Goal: Use online tool/utility: Utilize a website feature to perform a specific function

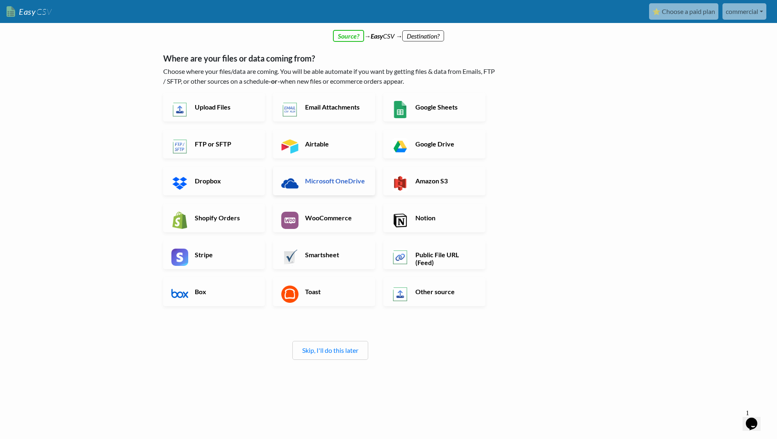
click at [342, 175] on link "Microsoft OneDrive" at bounding box center [324, 180] width 102 height 29
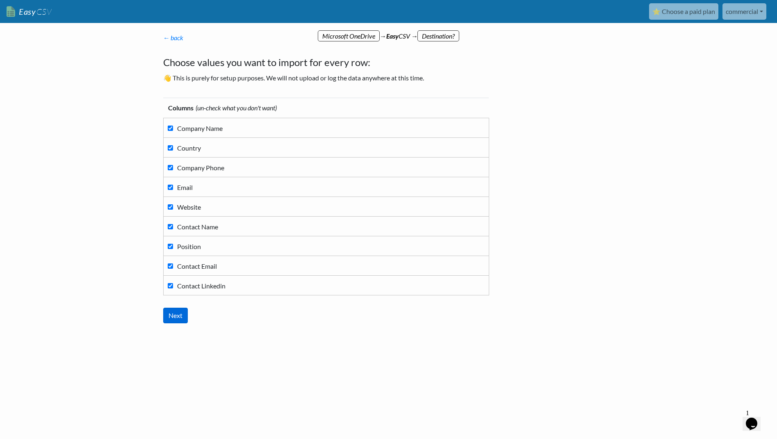
click at [177, 308] on input "Next" at bounding box center [175, 316] width 25 height 16
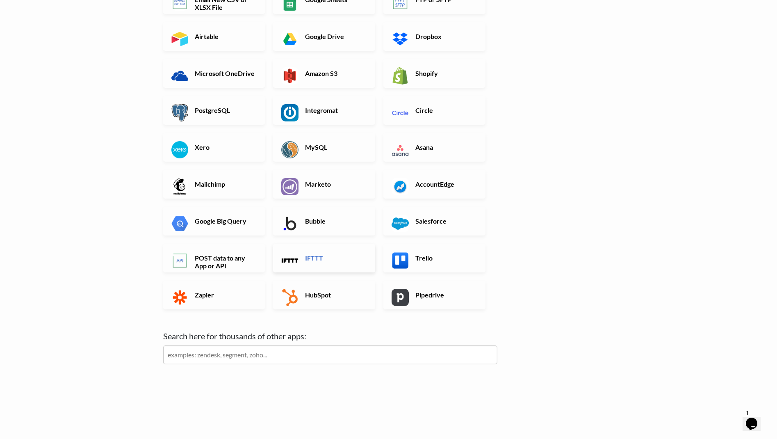
scroll to position [125, 0]
click at [339, 355] on input "text" at bounding box center [330, 354] width 334 height 19
type input "l"
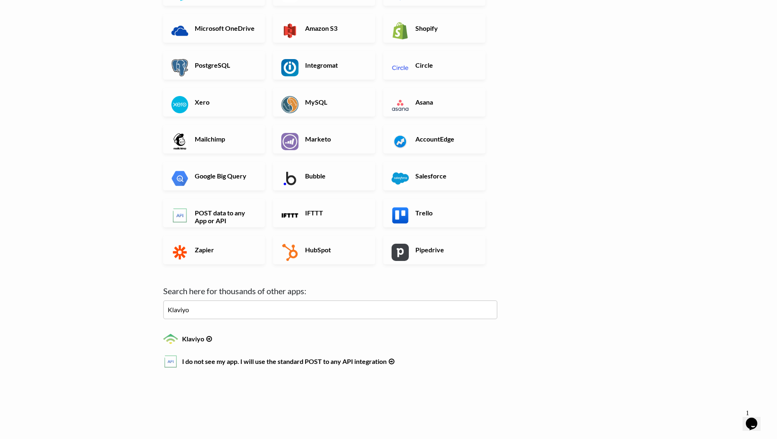
scroll to position [171, 0]
type input "Klaviyo"
click at [175, 334] on img at bounding box center [170, 338] width 15 height 15
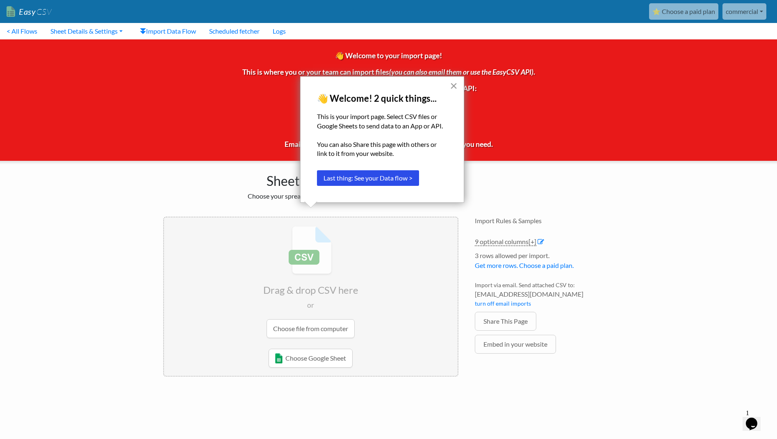
click at [457, 91] on button "×" at bounding box center [454, 85] width 8 height 13
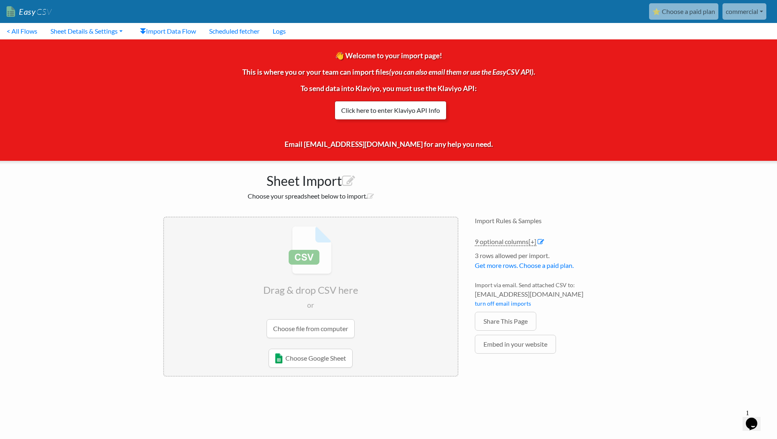
click at [386, 109] on link "Click here to enter Klaviyo API Info" at bounding box center [391, 110] width 112 height 19
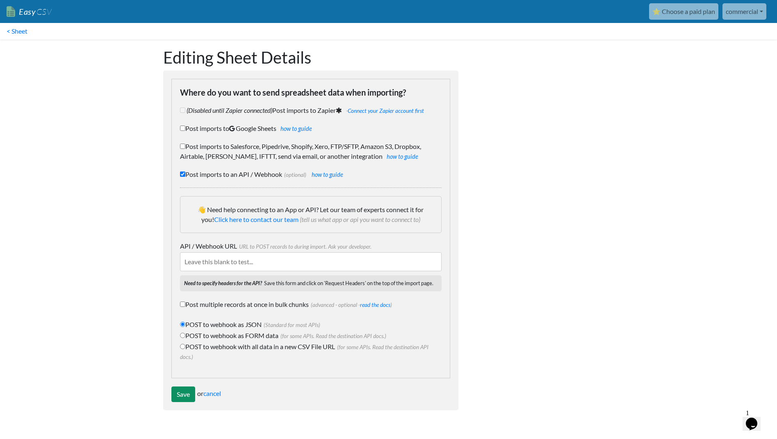
click at [180, 389] on input "Save" at bounding box center [183, 394] width 24 height 16
